Goal: Book appointment/travel/reservation

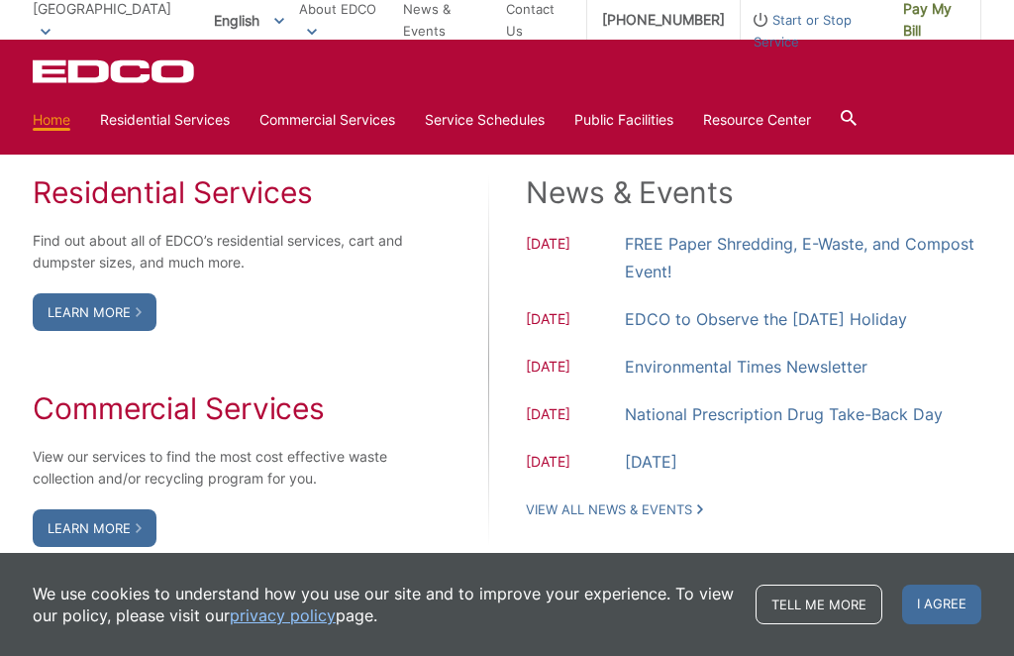
scroll to position [1620, 0]
click at [767, 282] on link "FREE Paper Shredding, E-Waste, and Compost Event!" at bounding box center [803, 258] width 356 height 55
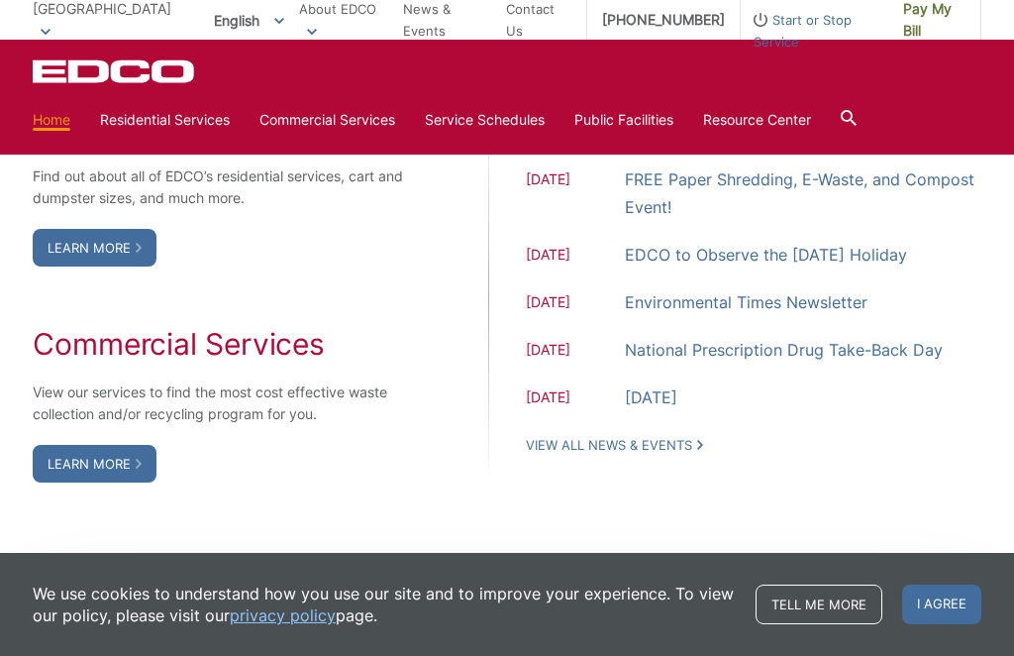
click at [89, 266] on link "Learn More" at bounding box center [95, 248] width 124 height 38
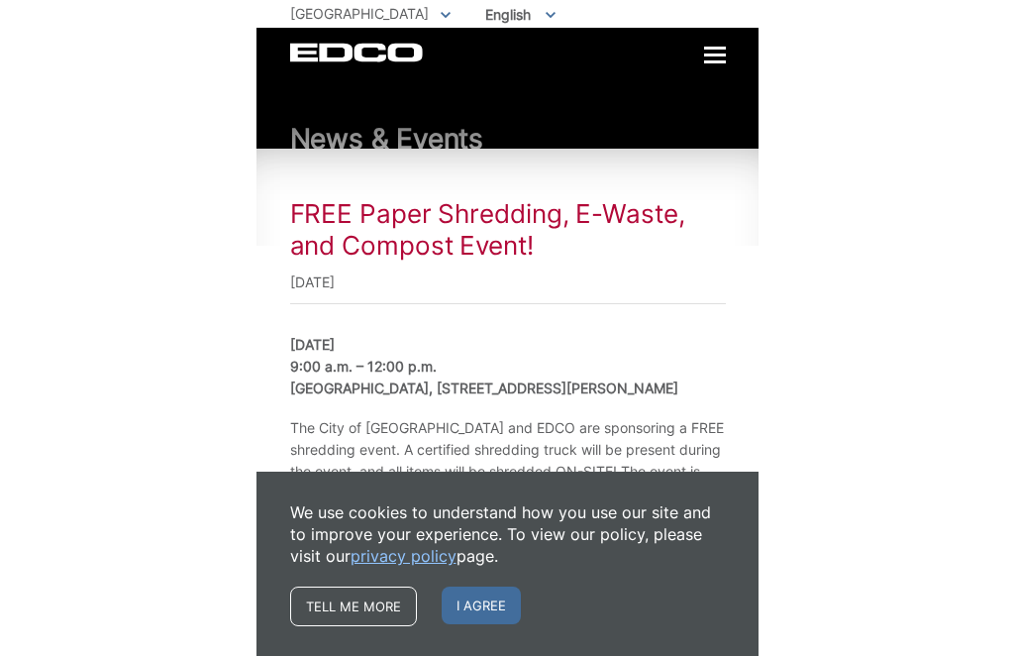
scroll to position [141, 0]
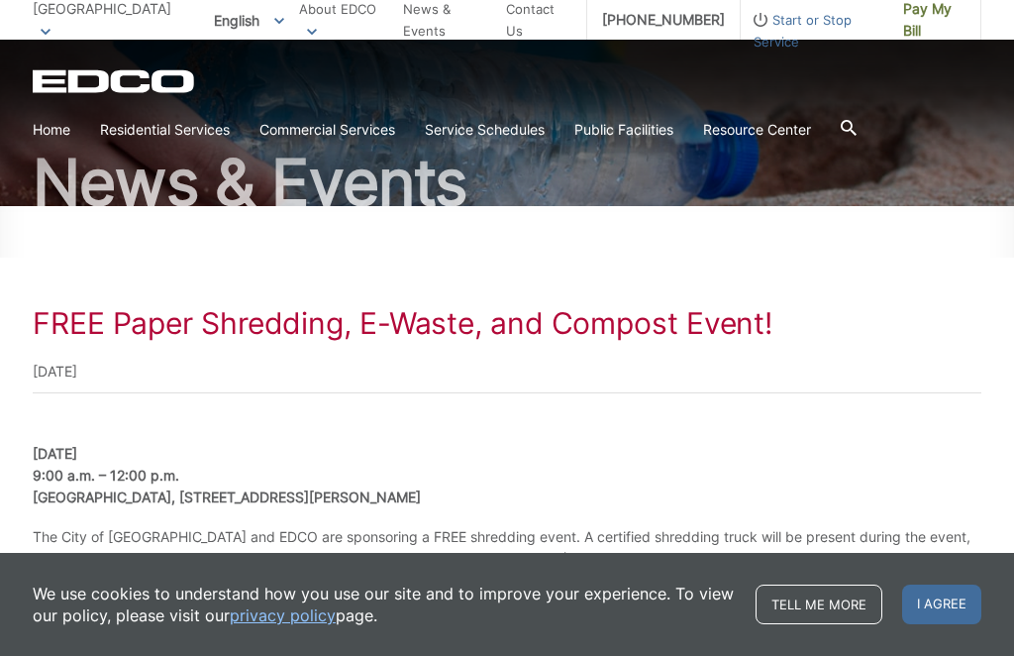
click at [66, 422] on div "FREE Paper Shredding, E-Waste, and Compost Event! October 25, 2025 Saturday, Oc…" at bounding box center [507, 557] width 949 height 504
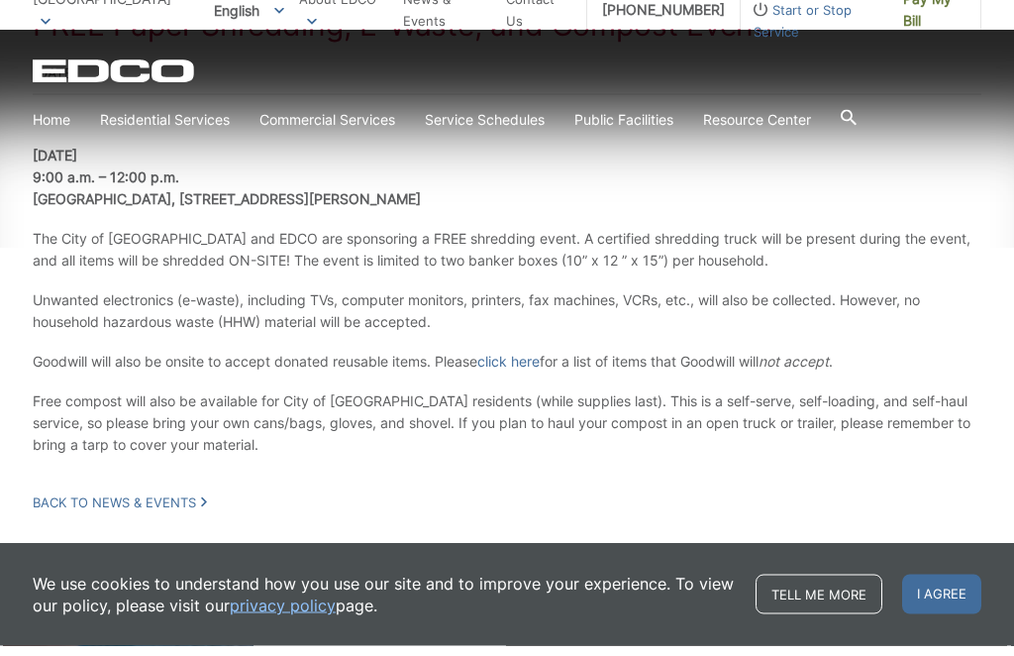
scroll to position [429, 0]
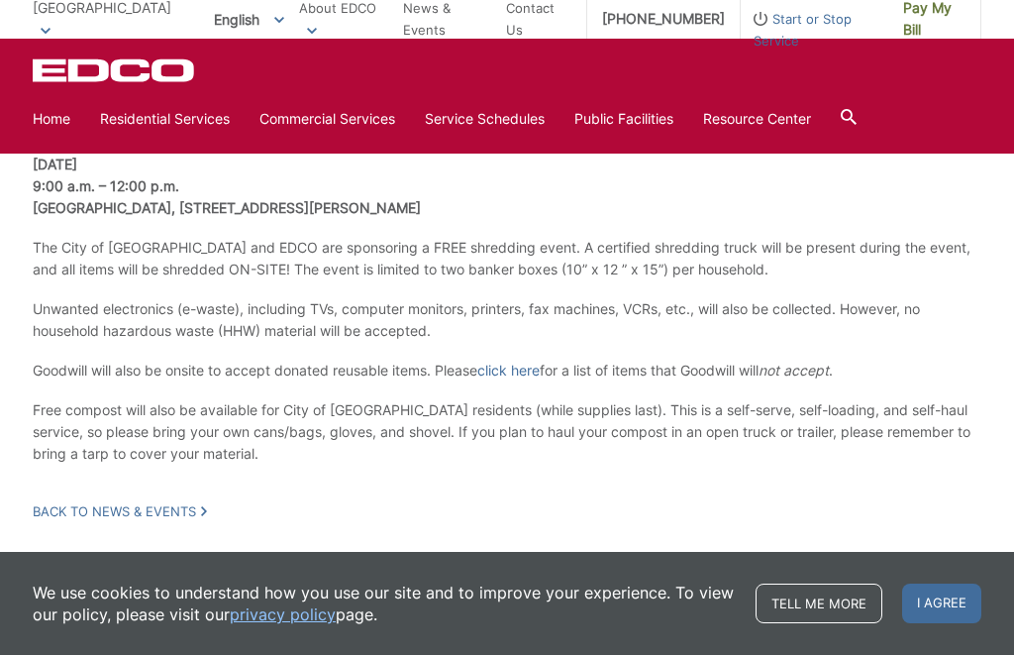
click at [532, 360] on link "click here" at bounding box center [508, 371] width 62 height 22
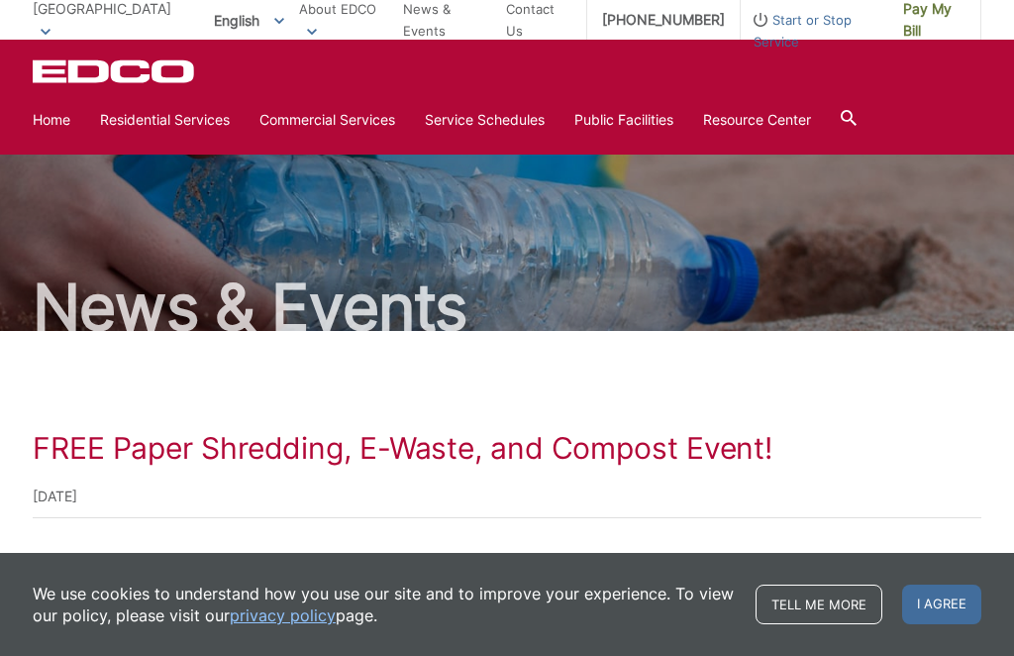
scroll to position [0, 0]
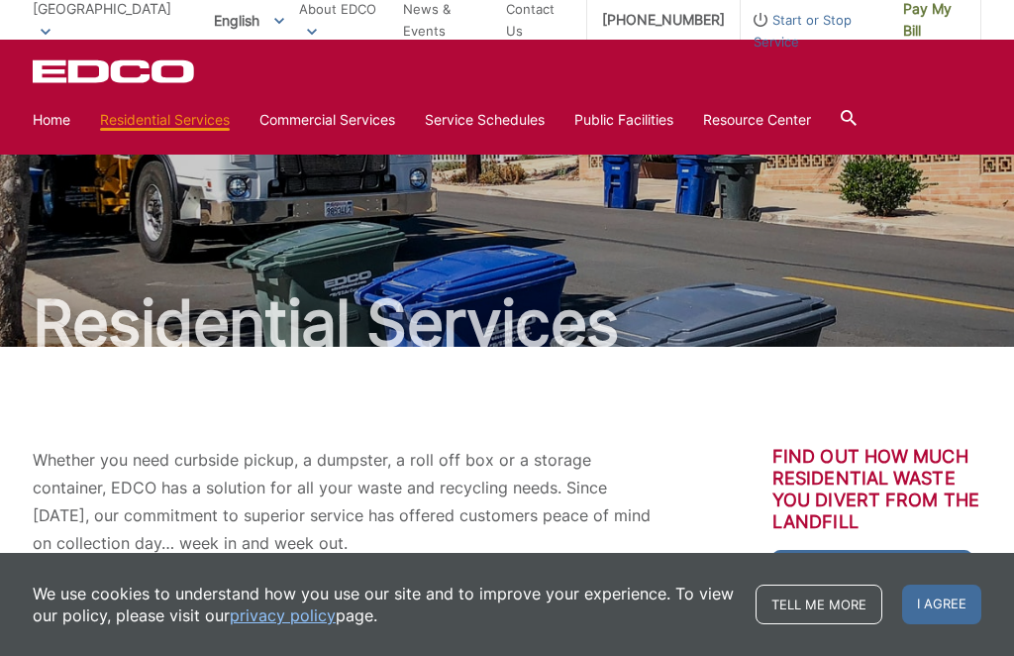
scroll to position [645, 0]
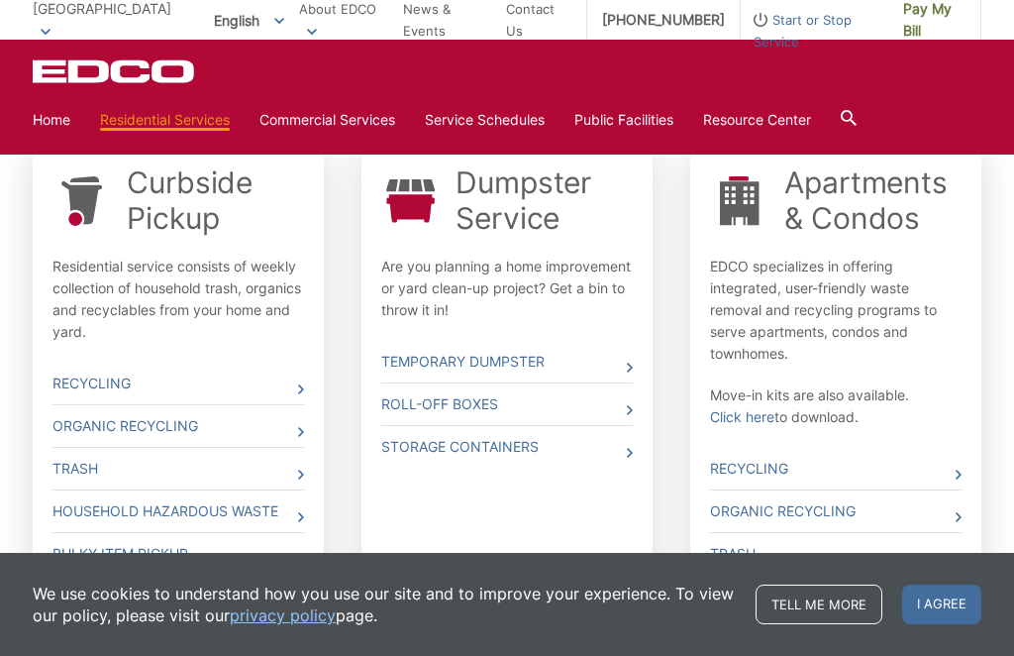
click at [84, 510] on link "Household Hazardous Waste" at bounding box center [178, 511] width 252 height 42
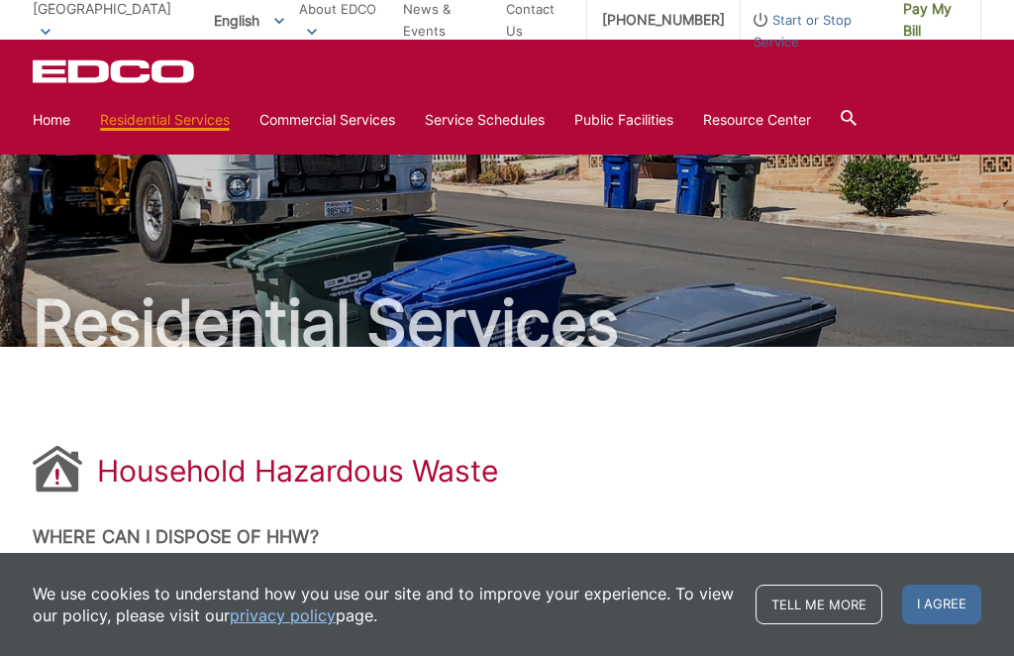
scroll to position [318, 0]
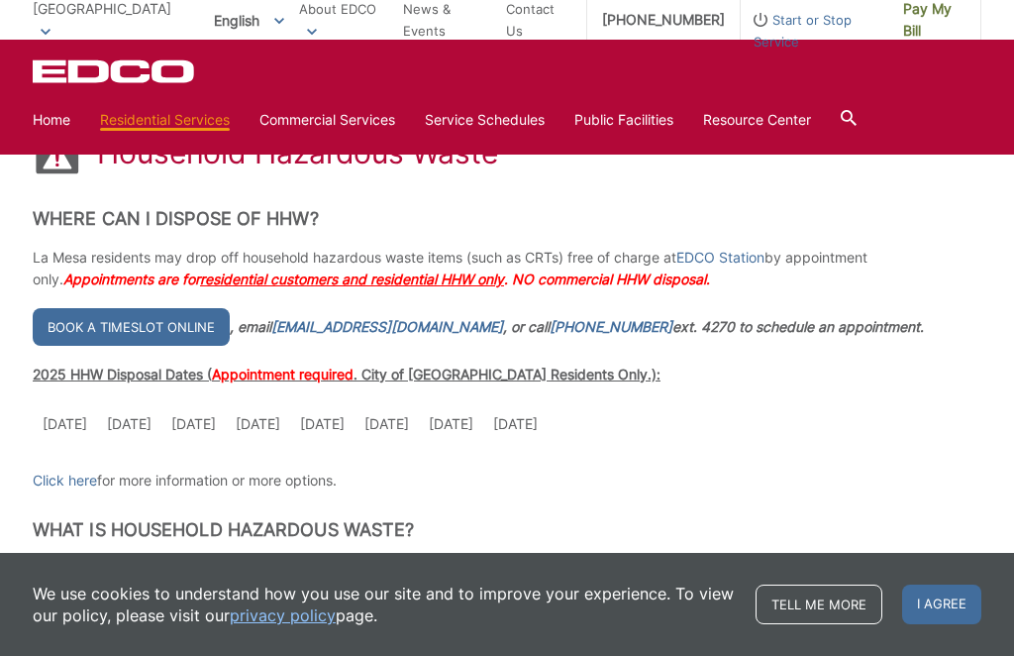
click at [90, 327] on link "Book a timeslot online" at bounding box center [131, 327] width 197 height 38
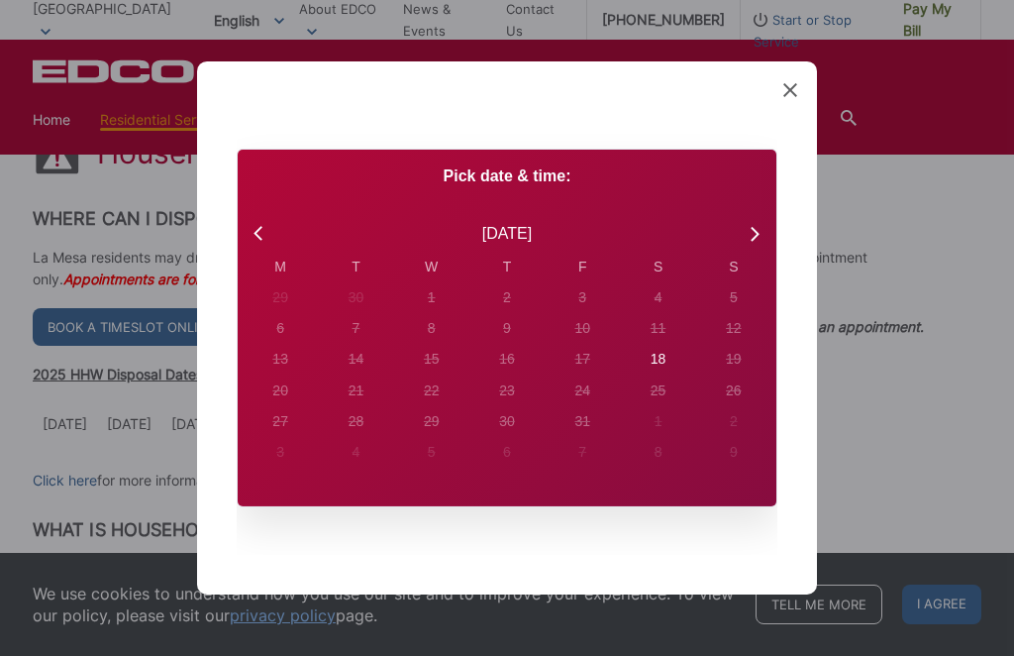
click at [263, 247] on icon at bounding box center [261, 234] width 26 height 26
click at [751, 247] on icon at bounding box center [754, 234] width 26 height 26
click at [294, 312] on div "18" at bounding box center [280, 298] width 28 height 28
radio input "true"
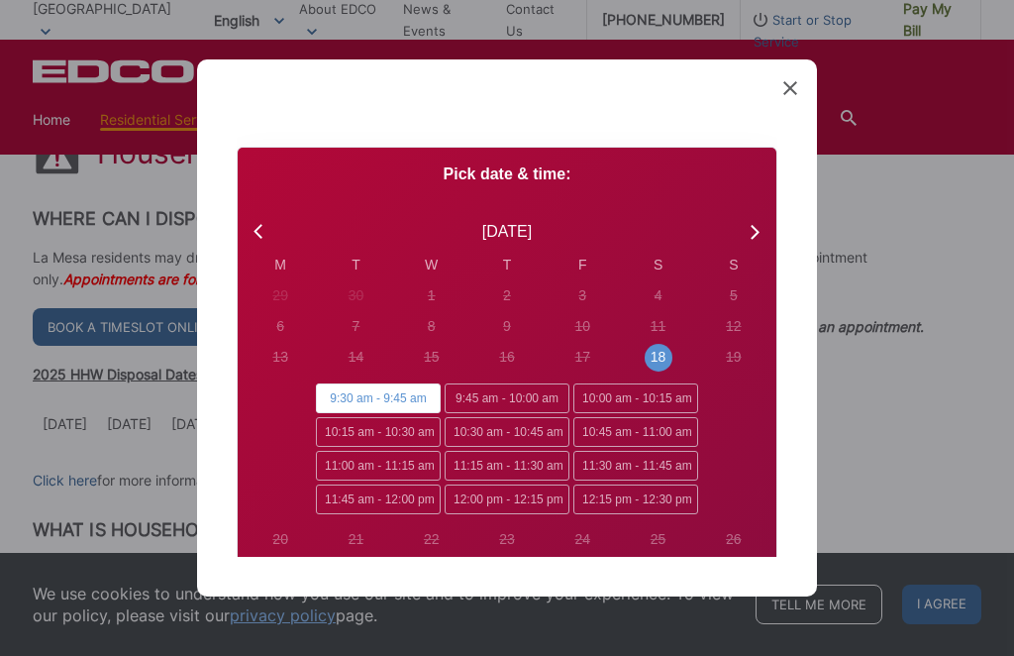
click at [616, 491] on span "12:15 pm - 12:30 pm" at bounding box center [635, 499] width 125 height 30
click at [586, 491] on input "12:15 pm - 12:30 pm" at bounding box center [579, 490] width 13 height 13
radio input "true"
radio input "false"
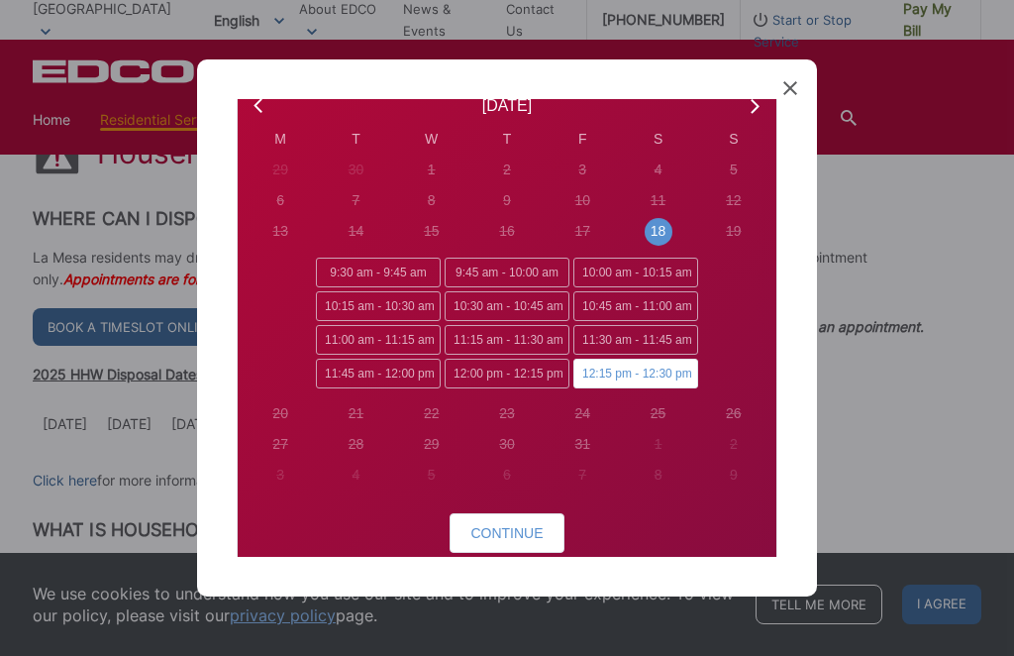
scroll to position [125, 0]
click at [504, 526] on span "Continue" at bounding box center [506, 534] width 72 height 16
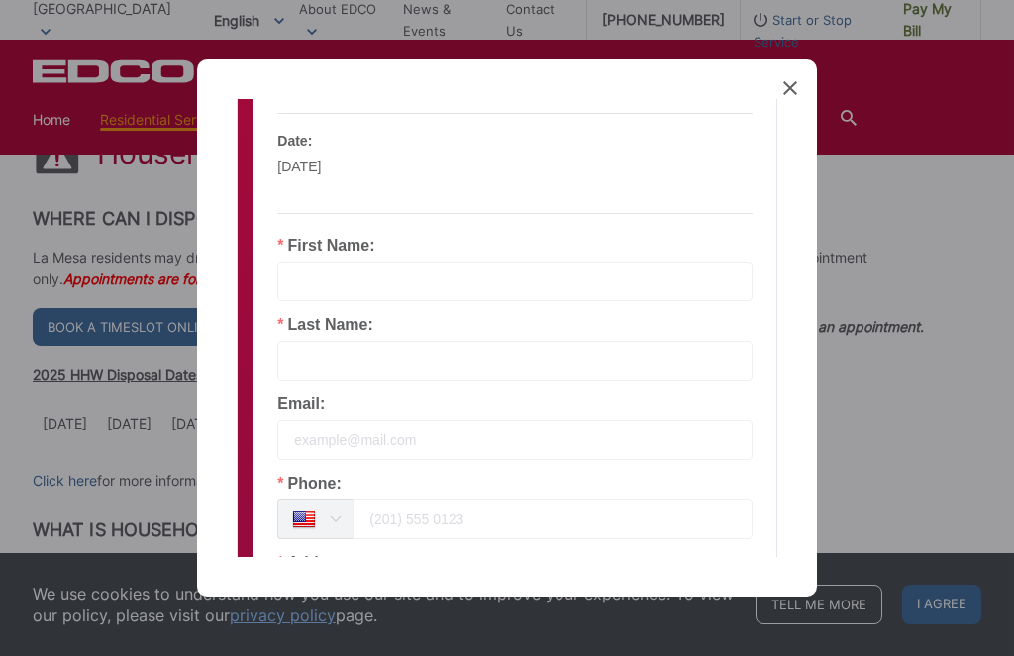
click at [492, 263] on input "text" at bounding box center [514, 281] width 475 height 40
type input "Kim"
click at [535, 349] on input "text" at bounding box center [514, 361] width 475 height 40
type input "Chubb"
click at [461, 444] on input "email" at bounding box center [514, 440] width 475 height 40
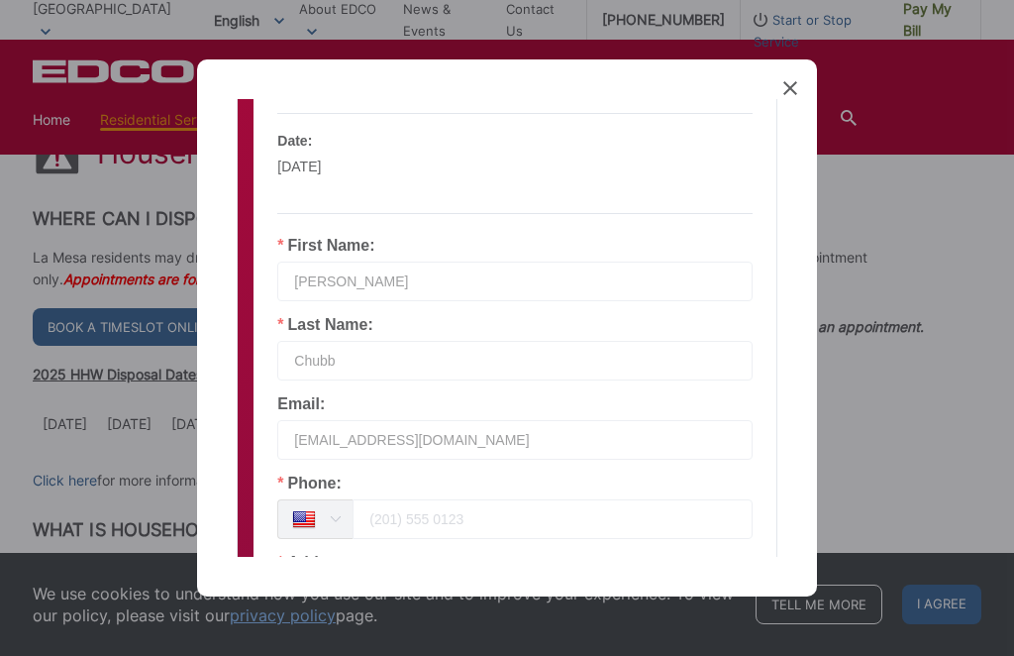
type input "k3chubb@xoz.net"
click at [455, 506] on input "tel" at bounding box center [553, 519] width 400 height 40
type input "619985"
click at [506, 420] on input "k3chubb@xoz.net" at bounding box center [514, 440] width 475 height 40
type input "k3chubb@cox.net"
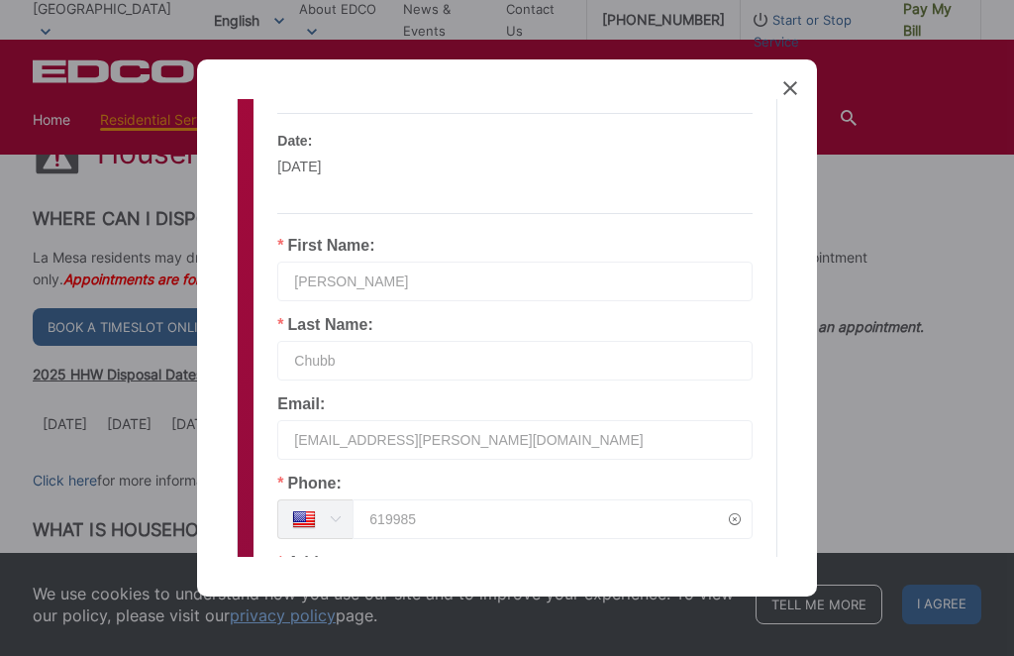
click at [509, 518] on input "619985" at bounding box center [553, 519] width 400 height 40
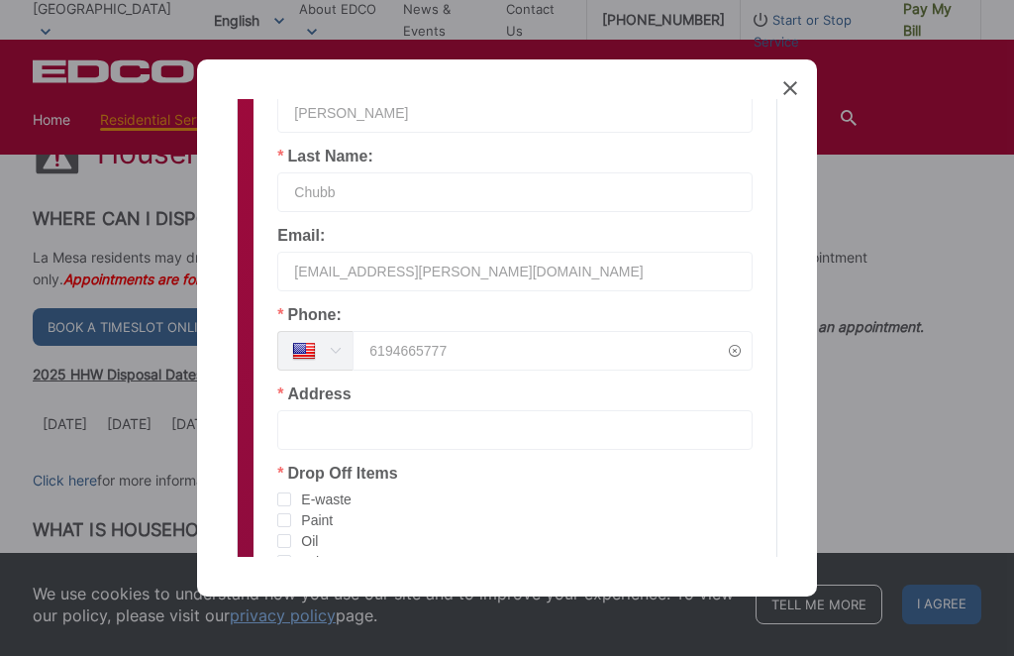
scroll to position [291, 0]
type input "6194665777"
click at [507, 414] on input "text" at bounding box center [514, 432] width 475 height 40
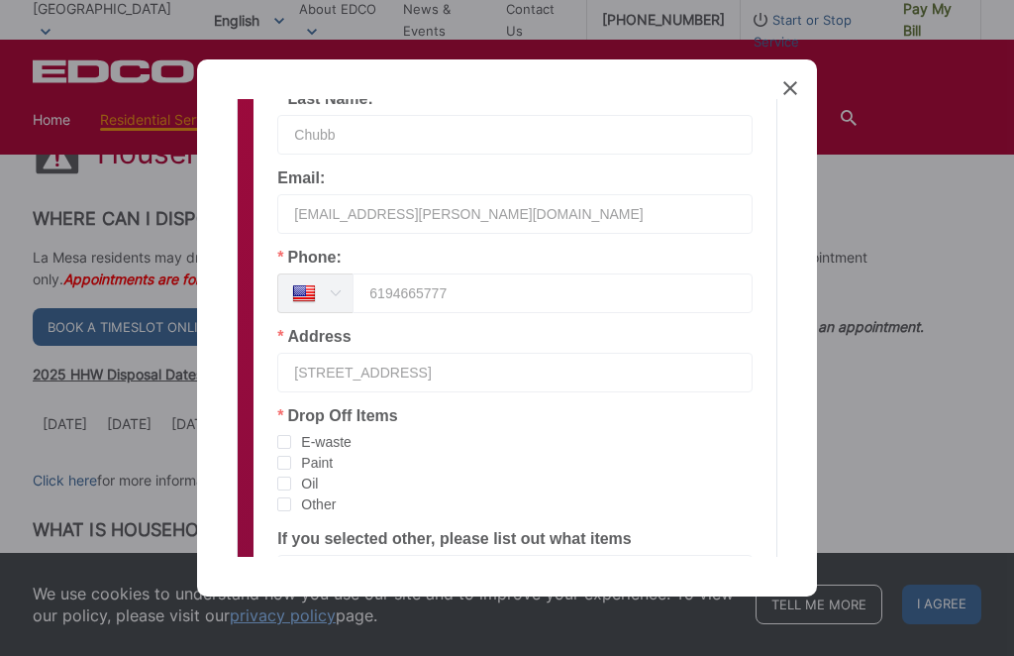
scroll to position [351, 0]
type input "7591 Seton Hall St., La Mesa CA 91942"
click at [293, 434] on span "E-waste" at bounding box center [321, 442] width 60 height 19
click at [291, 435] on input "E-waste" at bounding box center [291, 435] width 0 height 0
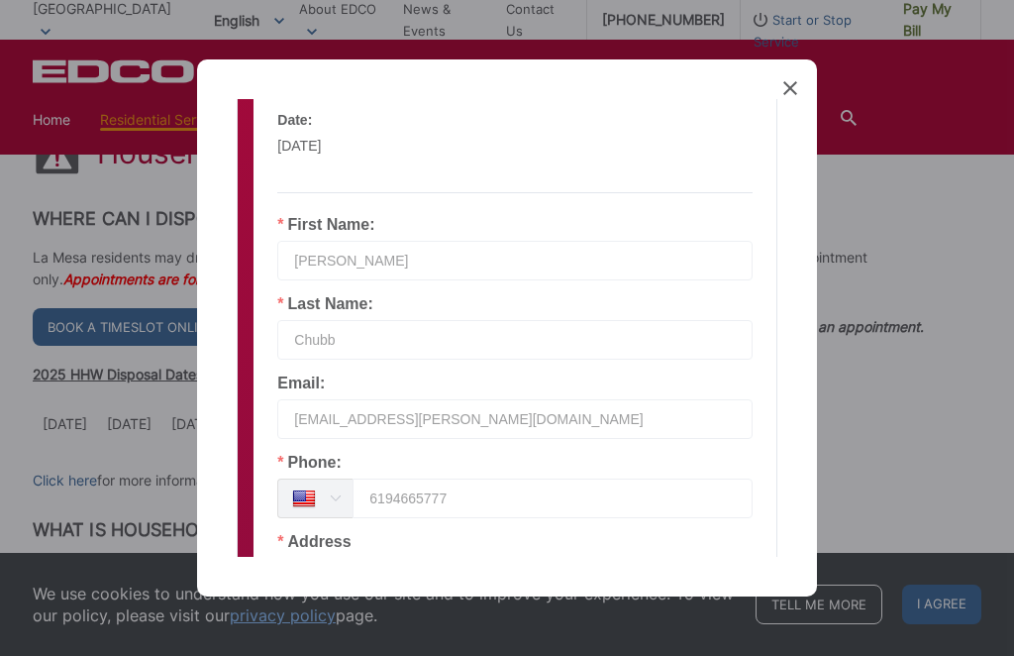
scroll to position [125, 0]
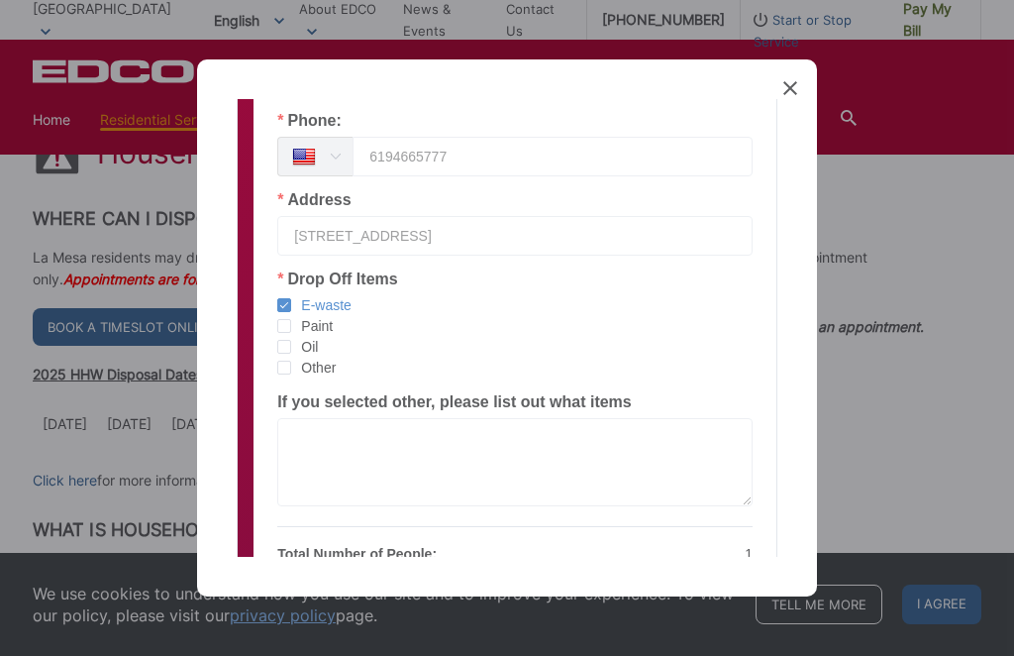
click at [580, 608] on span "Confirm" at bounding box center [565, 616] width 49 height 16
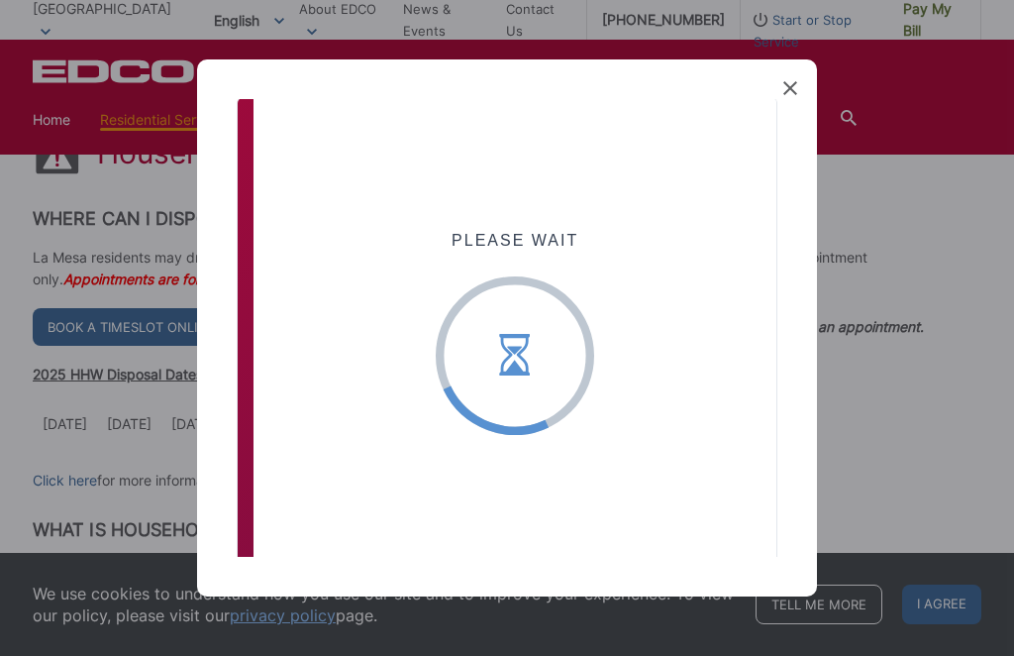
scroll to position [0, 0]
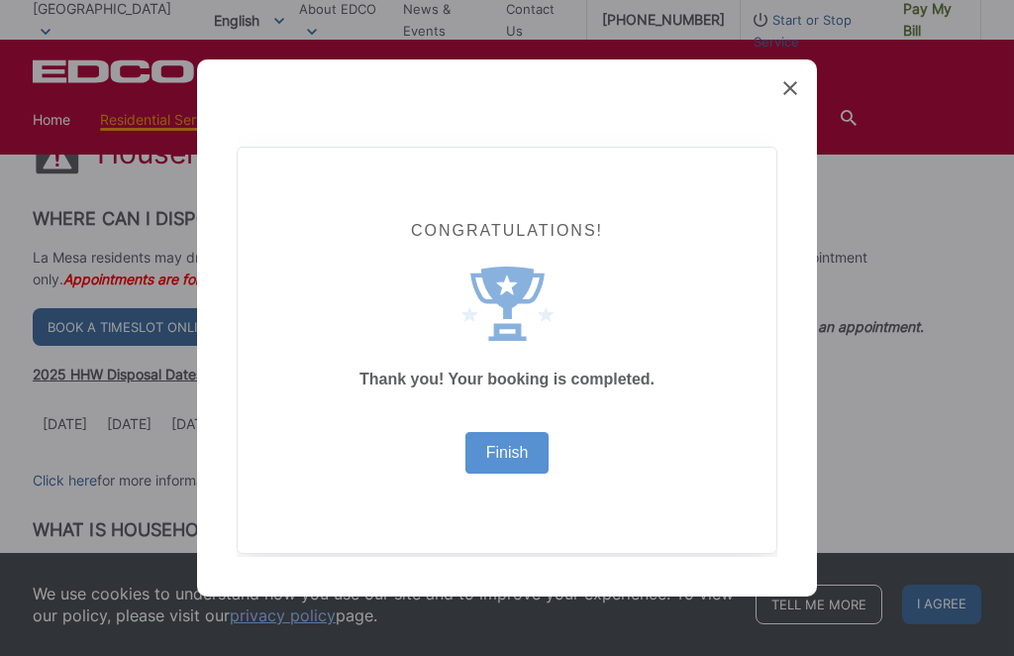
click at [507, 455] on link "Finish" at bounding box center [507, 453] width 43 height 16
